Goal: Download file/media

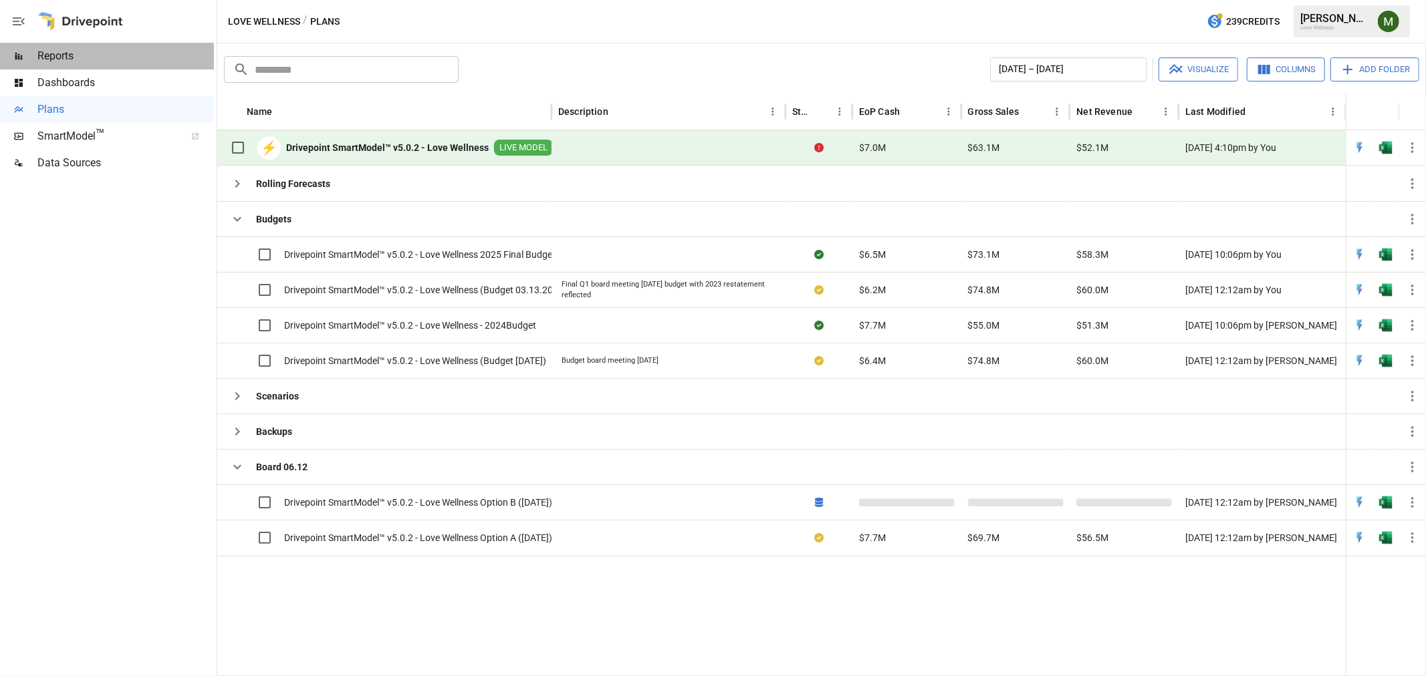
click at [83, 67] on div "Reports" at bounding box center [107, 56] width 214 height 27
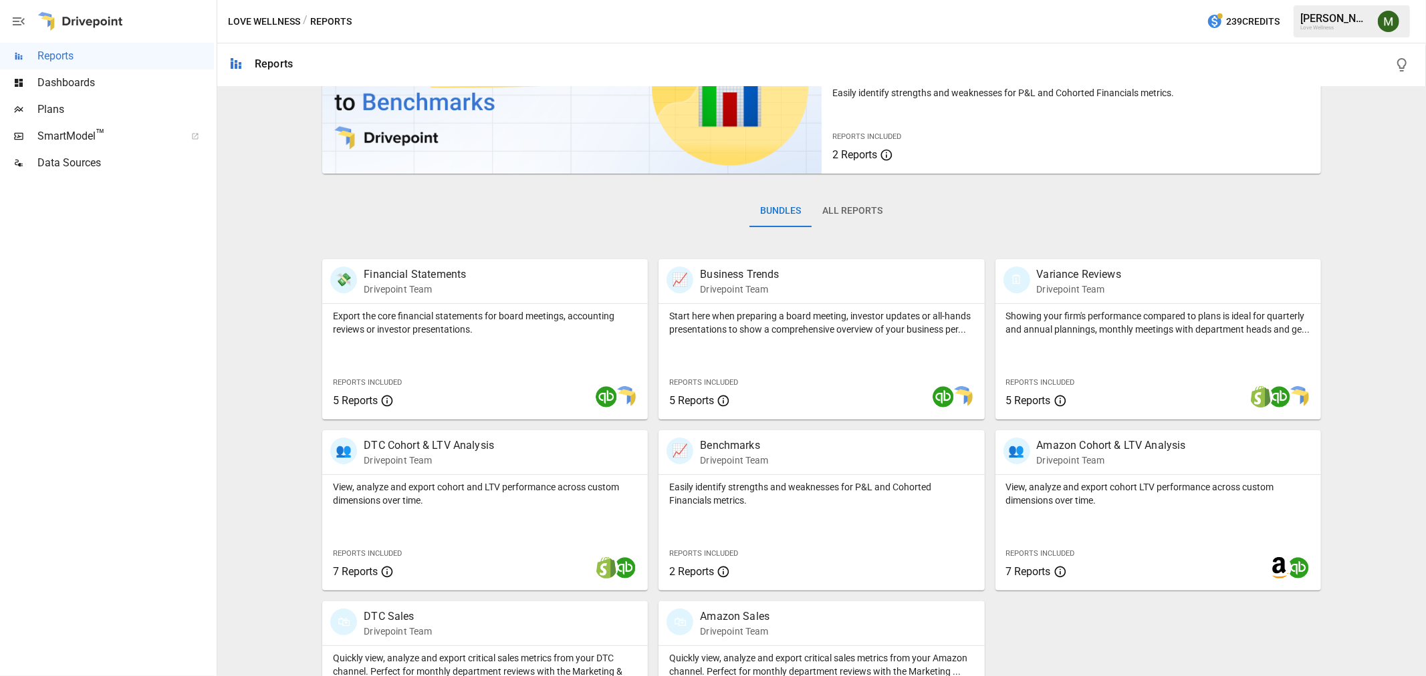
scroll to position [188, 0]
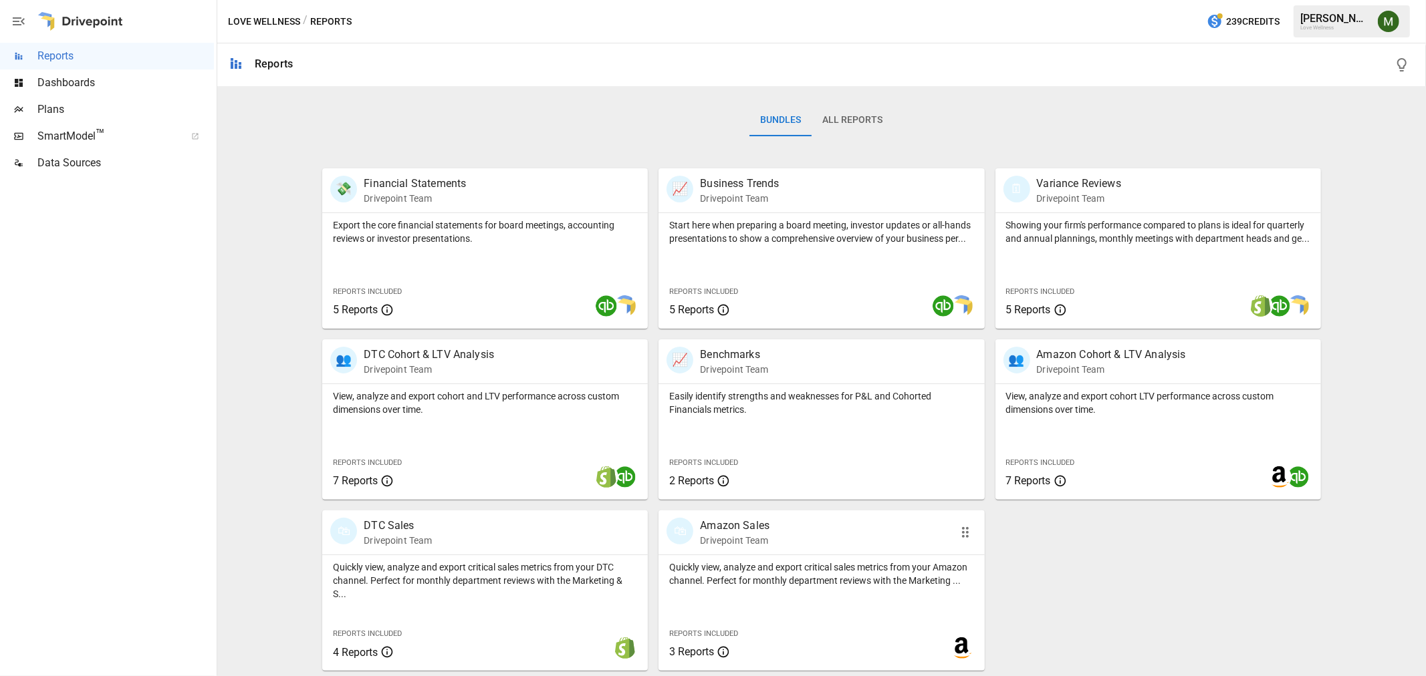
click at [756, 524] on p "Amazon Sales" at bounding box center [735, 526] width 70 height 16
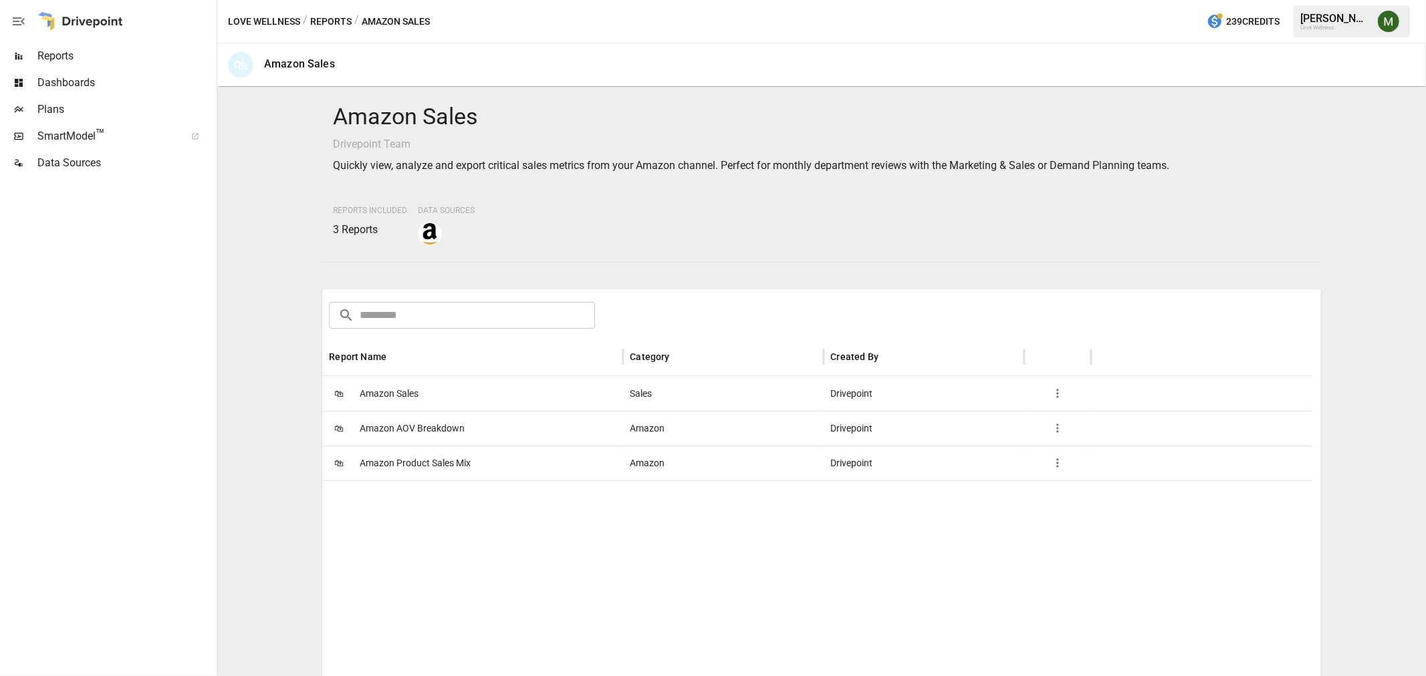
click at [394, 396] on span "Amazon Sales" at bounding box center [389, 394] width 59 height 34
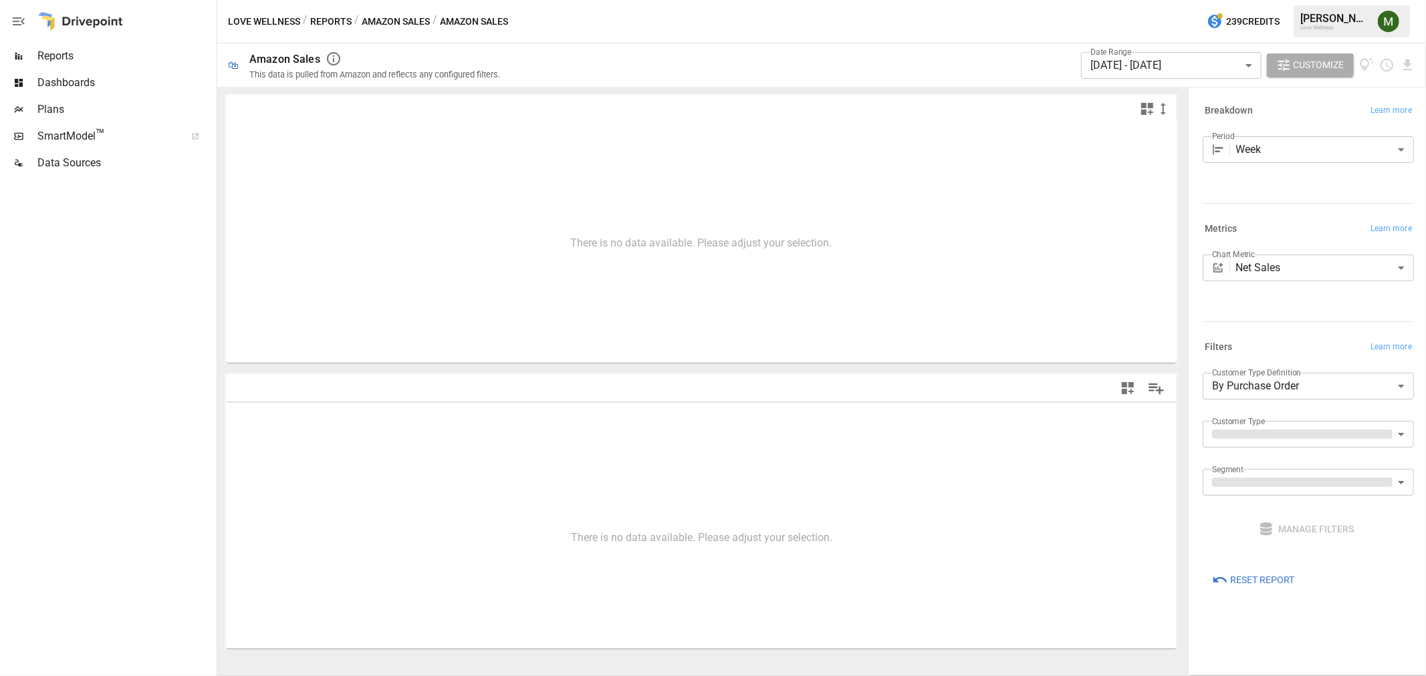
click at [391, 25] on button "Amazon Sales" at bounding box center [396, 21] width 68 height 17
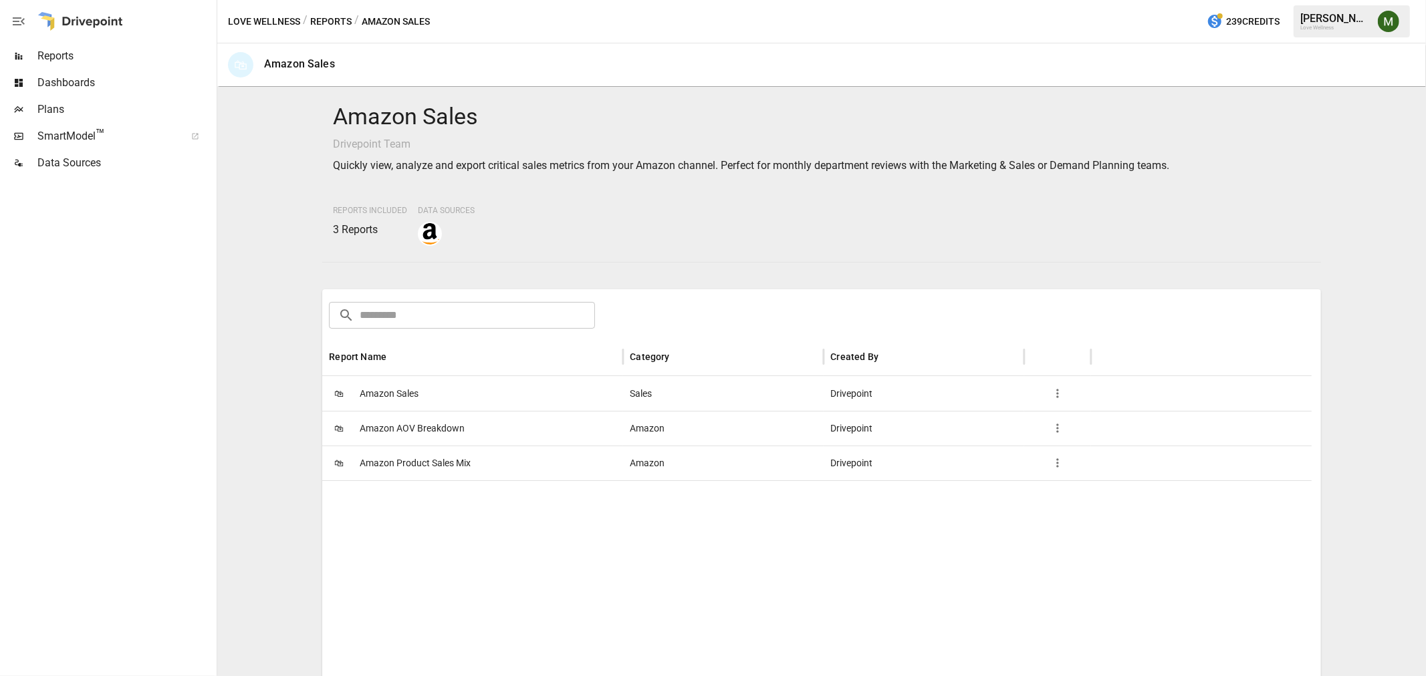
click at [453, 469] on span "Amazon Product Sales Mix" at bounding box center [415, 463] width 111 height 34
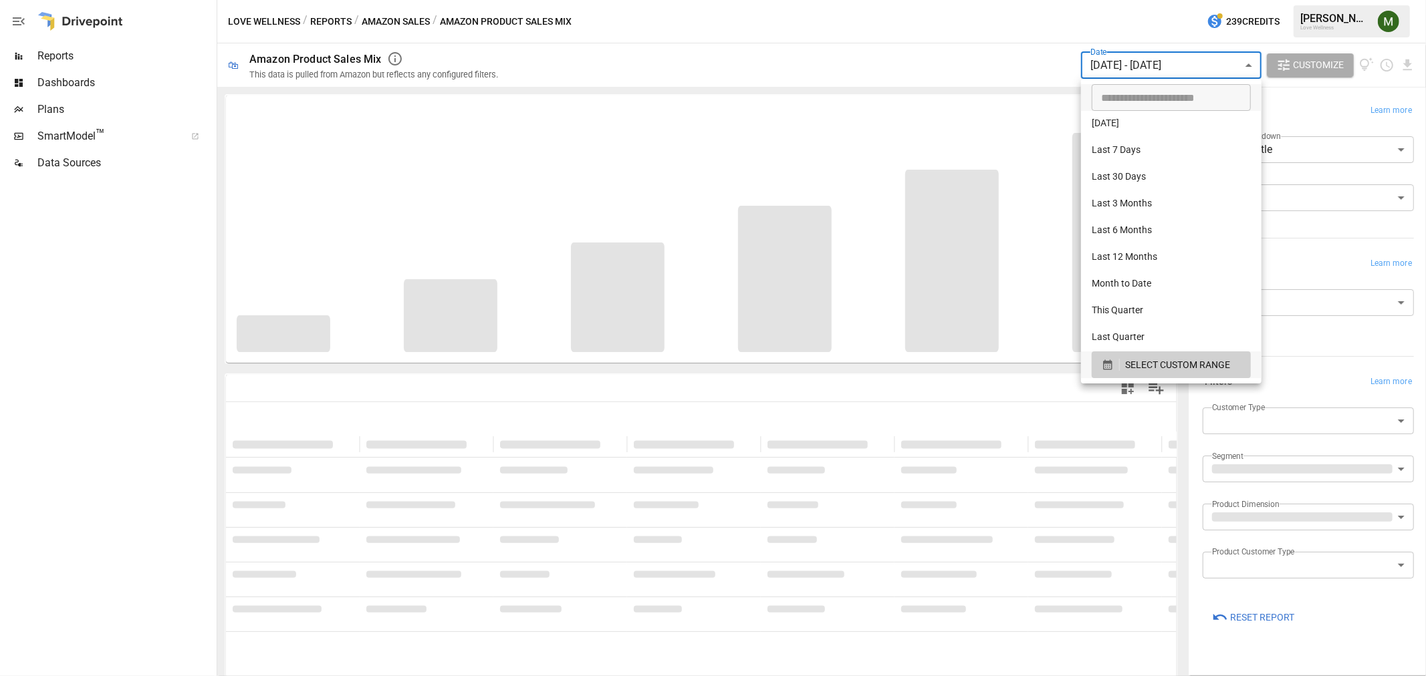
click at [1160, 0] on body "**********" at bounding box center [713, 0] width 1426 height 0
click at [1105, 104] on input "**********" at bounding box center [1166, 97] width 150 height 27
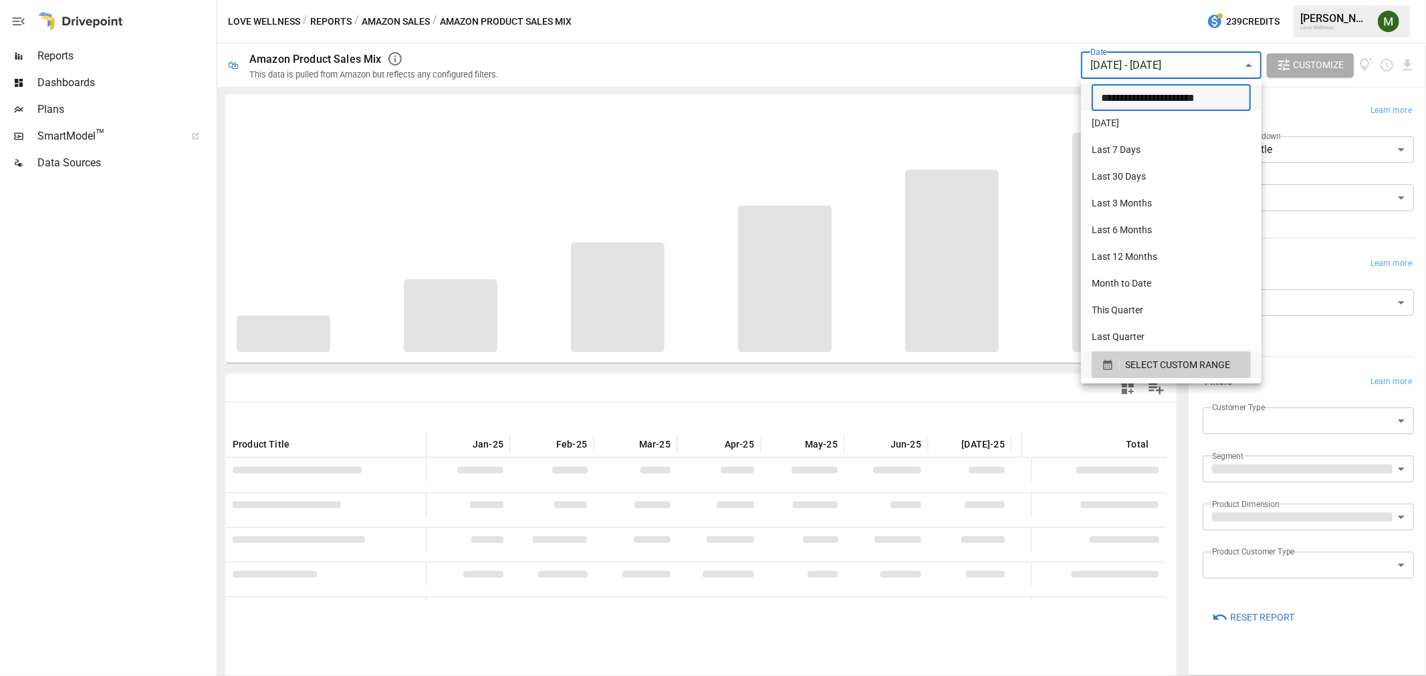
type input "**********"
click at [1037, 71] on div at bounding box center [713, 338] width 1426 height 676
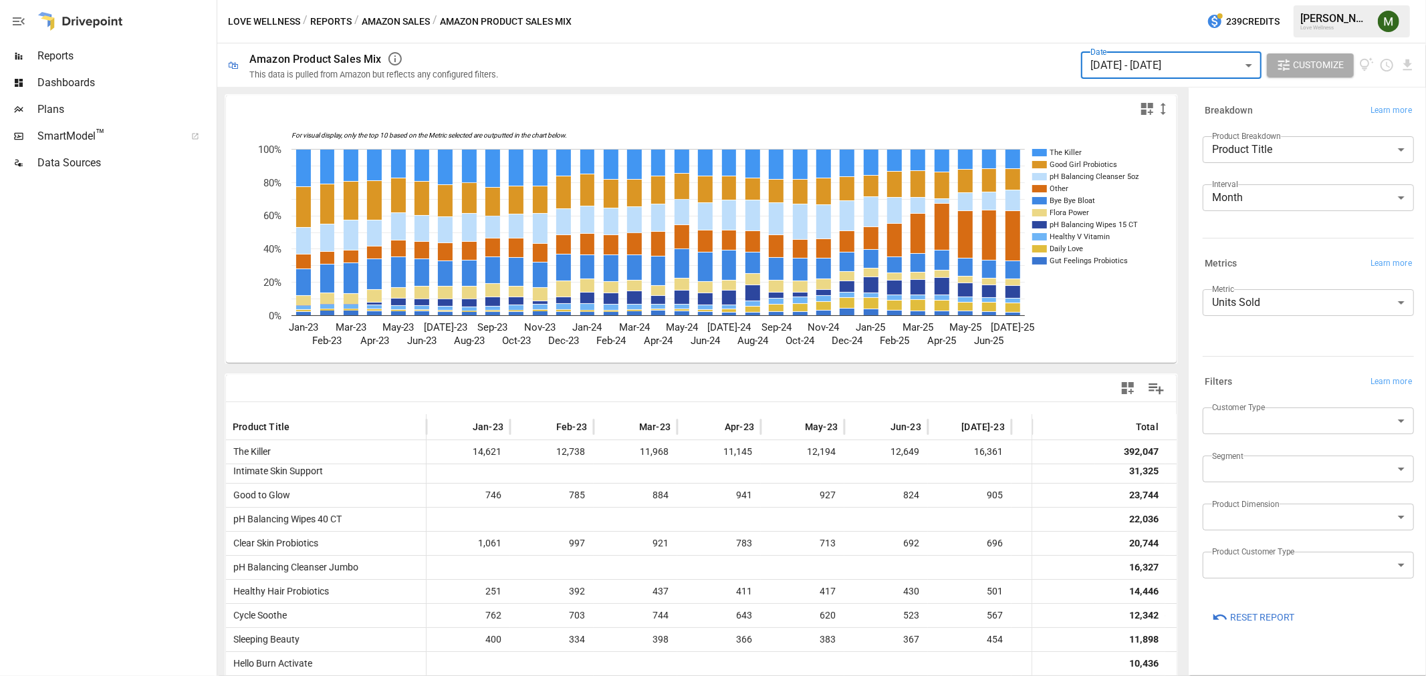
scroll to position [297, 0]
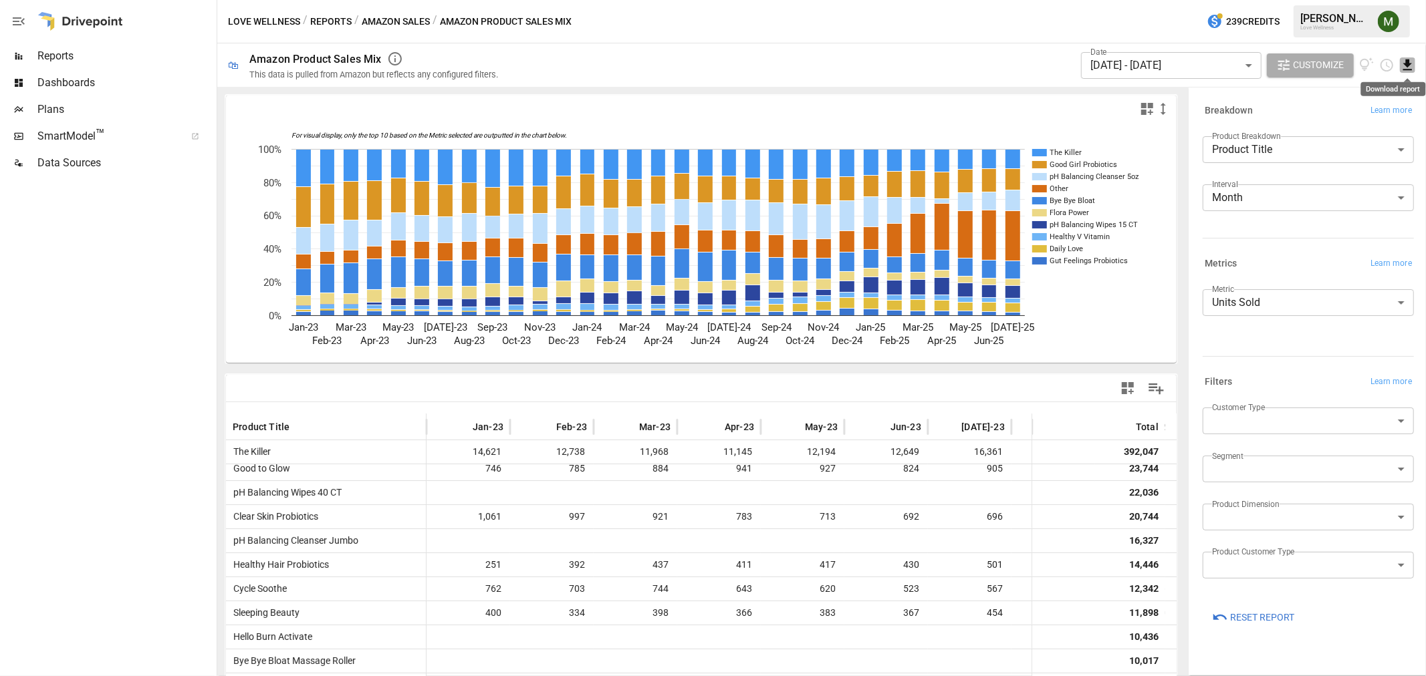
click at [1408, 69] on icon "Download report" at bounding box center [1407, 64] width 9 height 11
click at [1345, 112] on li "Download as CSV" at bounding box center [1367, 118] width 95 height 27
click at [1262, 0] on body "Reports Dashboards Plans SmartModel ™ Data Sources Love Wellness / Reports / Am…" at bounding box center [713, 0] width 1426 height 0
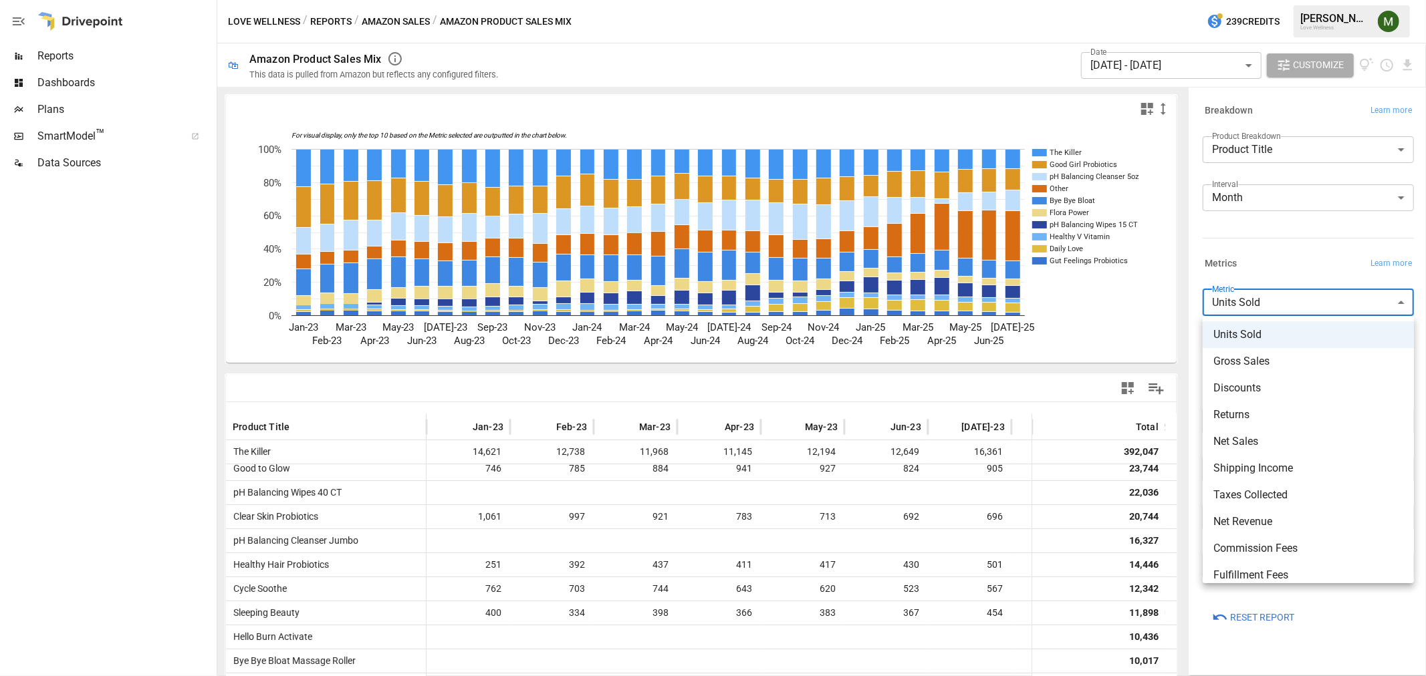
click at [1255, 370] on li "Gross Sales" at bounding box center [1307, 361] width 211 height 27
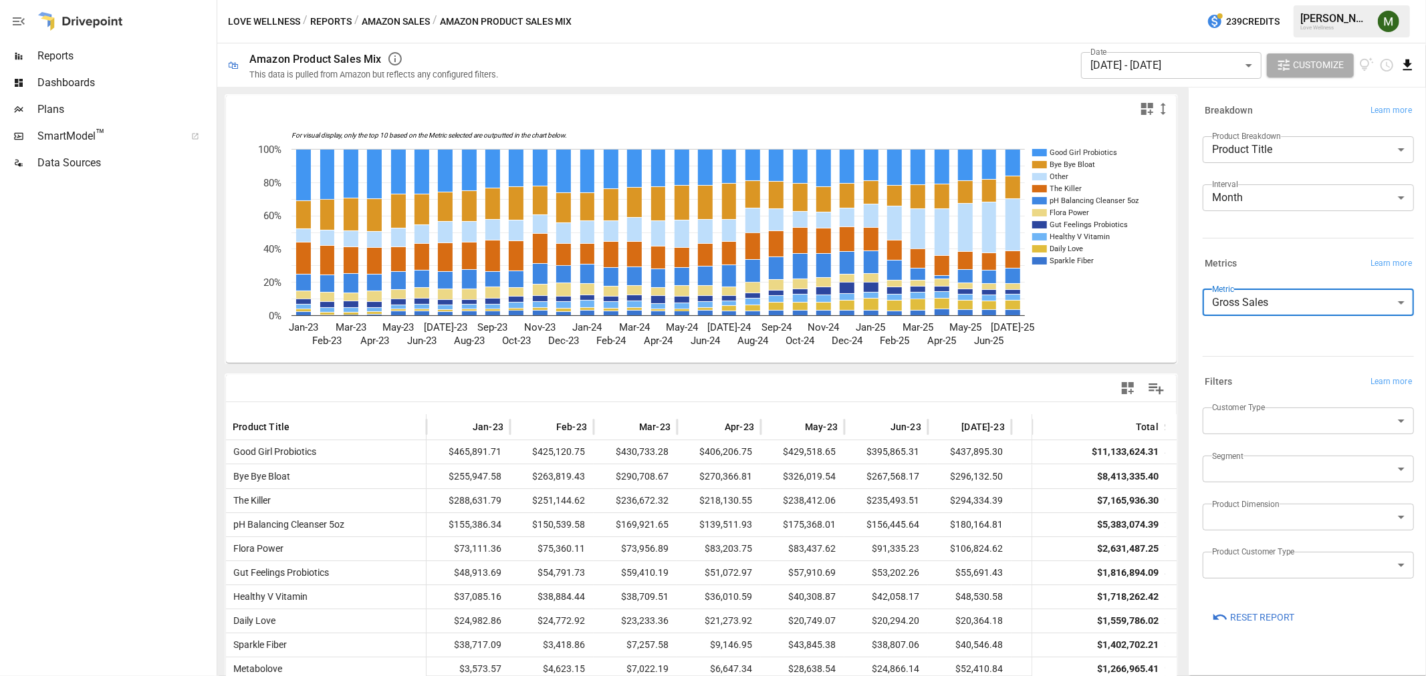
click at [1413, 66] on icon "Download report" at bounding box center [1407, 64] width 15 height 15
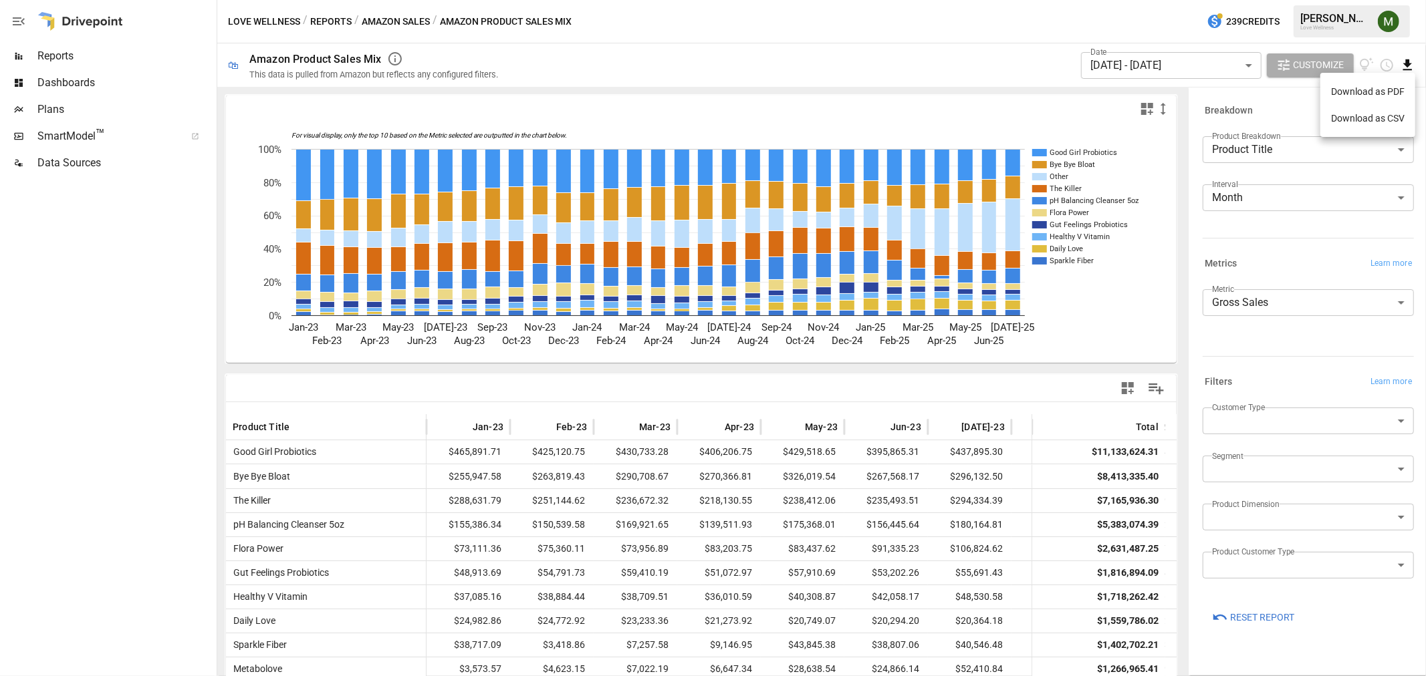
click at [1362, 116] on li "Download as CSV" at bounding box center [1367, 118] width 95 height 27
click at [1255, 0] on body "Reports Dashboards Plans SmartModel ™ Data Sources Love Wellness / Reports / Am…" at bounding box center [713, 0] width 1426 height 0
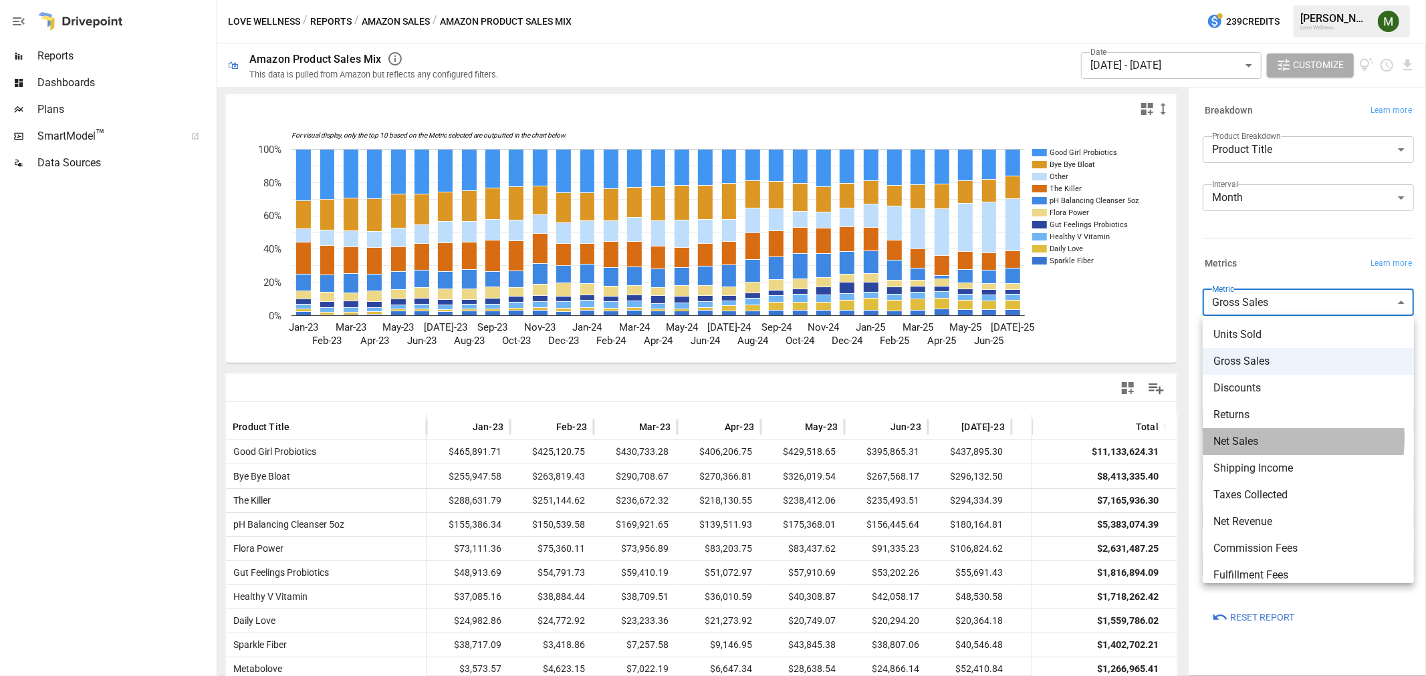
click at [1255, 438] on span "Net Sales" at bounding box center [1308, 442] width 190 height 16
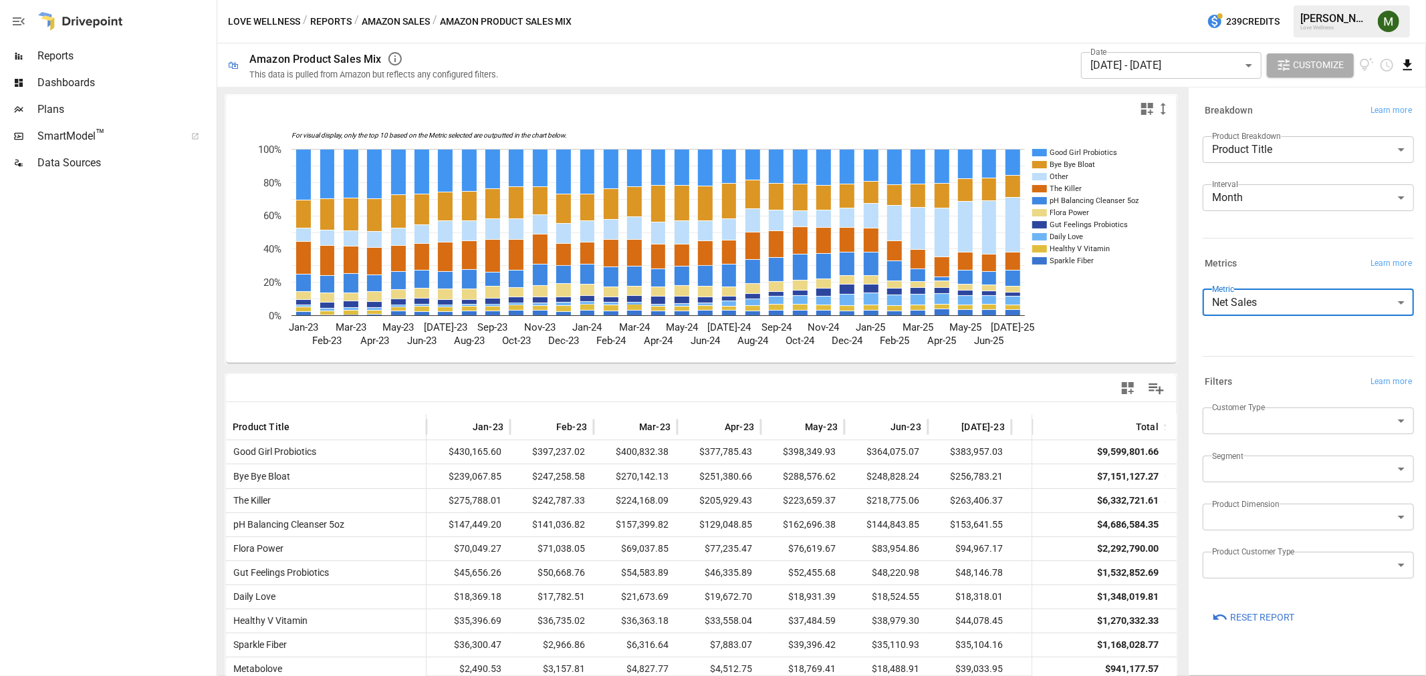
click at [1407, 63] on icon "Download report" at bounding box center [1407, 64] width 9 height 11
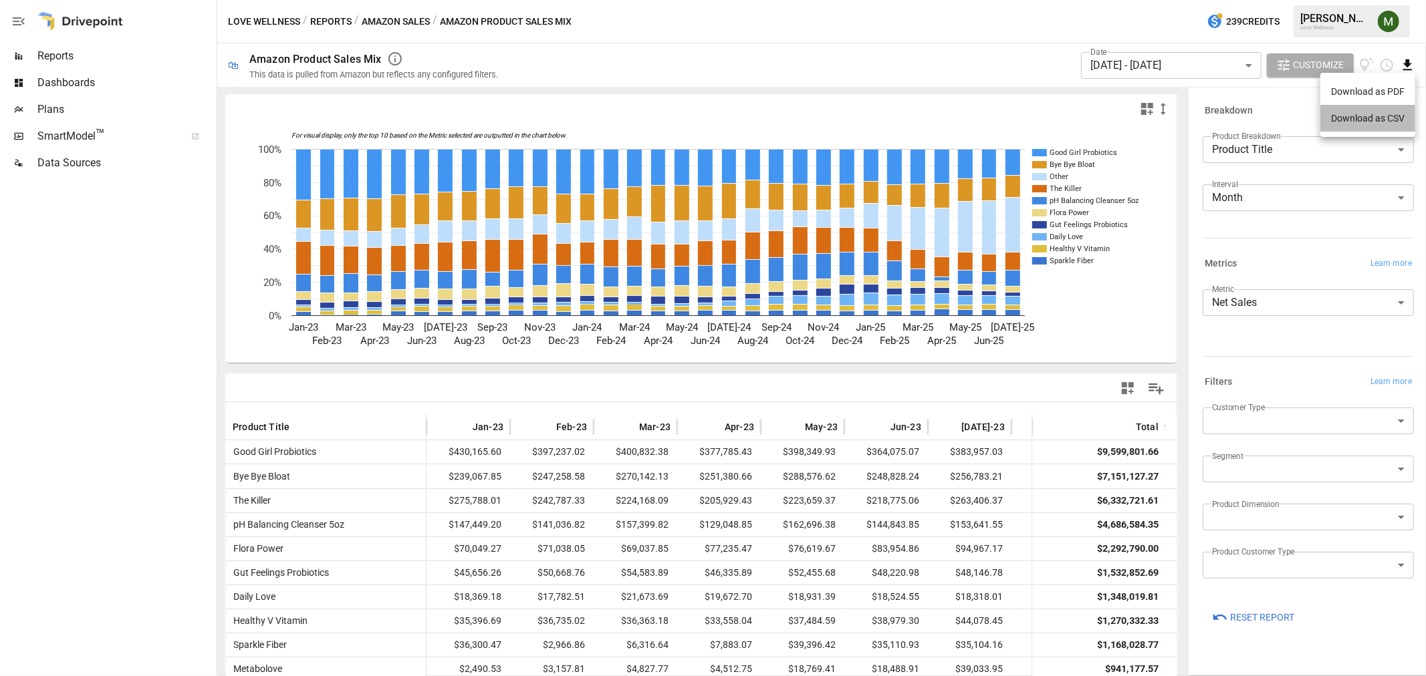
click at [1386, 110] on li "Download as CSV" at bounding box center [1367, 118] width 95 height 27
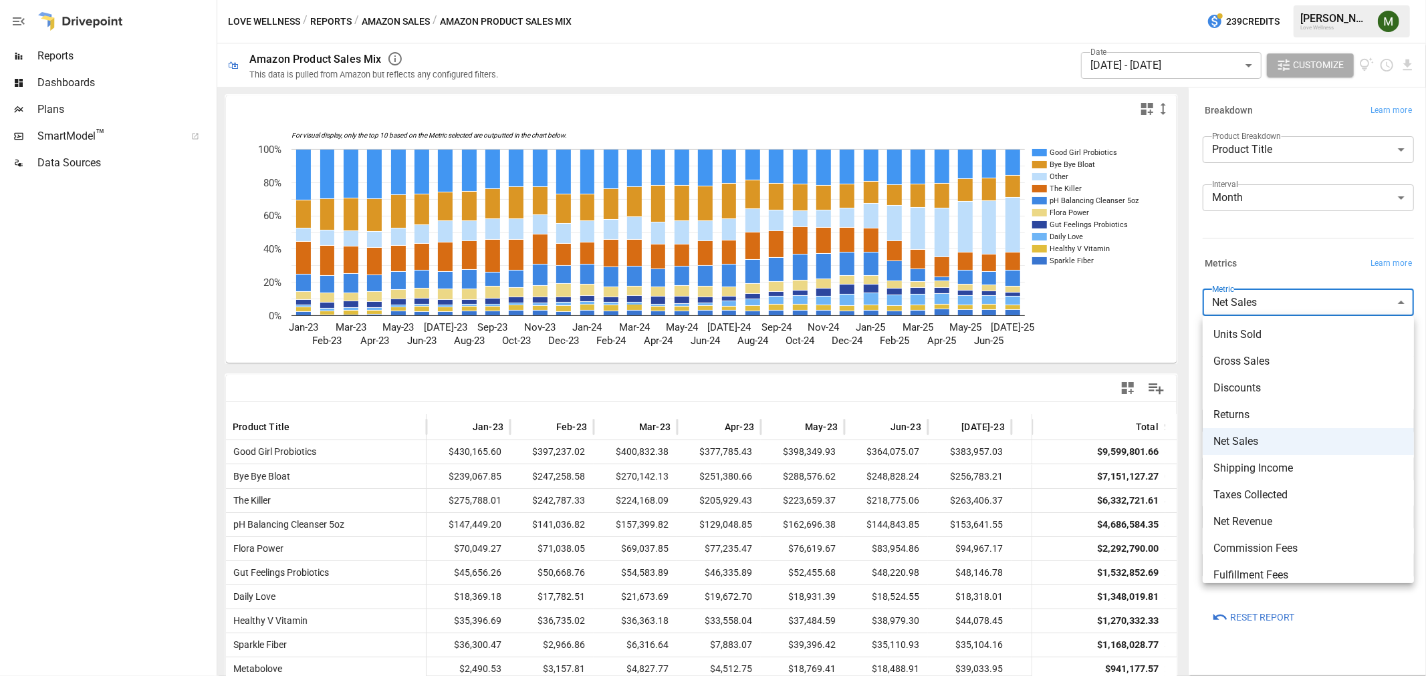
click at [1289, 0] on body "Reports Dashboards Plans SmartModel ™ Data Sources Love Wellness / Reports / Am…" at bounding box center [713, 0] width 1426 height 0
click at [1250, 469] on span "Shipping Income" at bounding box center [1308, 469] width 190 height 16
type input "**********"
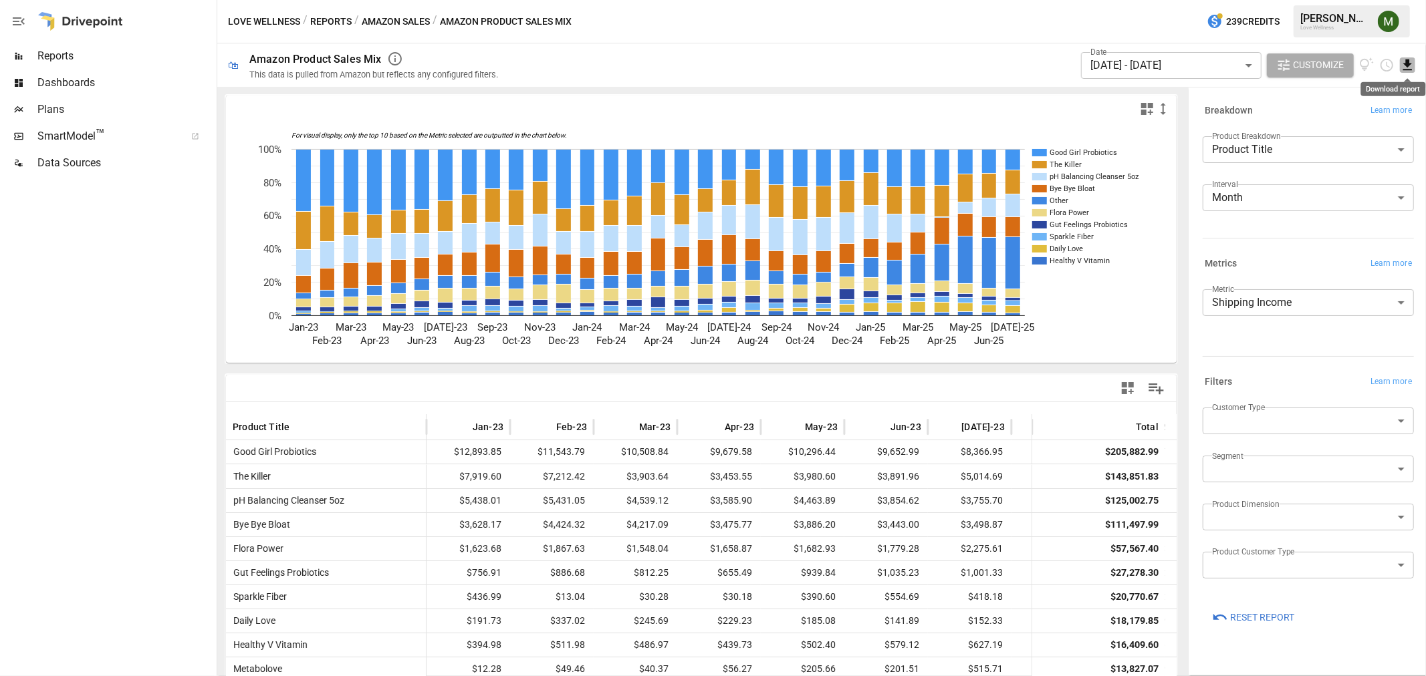
click at [1408, 62] on icon "Download report" at bounding box center [1407, 64] width 9 height 11
click at [1396, 114] on li "Download as CSV" at bounding box center [1367, 118] width 95 height 27
click at [906, 101] on div at bounding box center [936, 109] width 470 height 16
